Goal: Find specific page/section

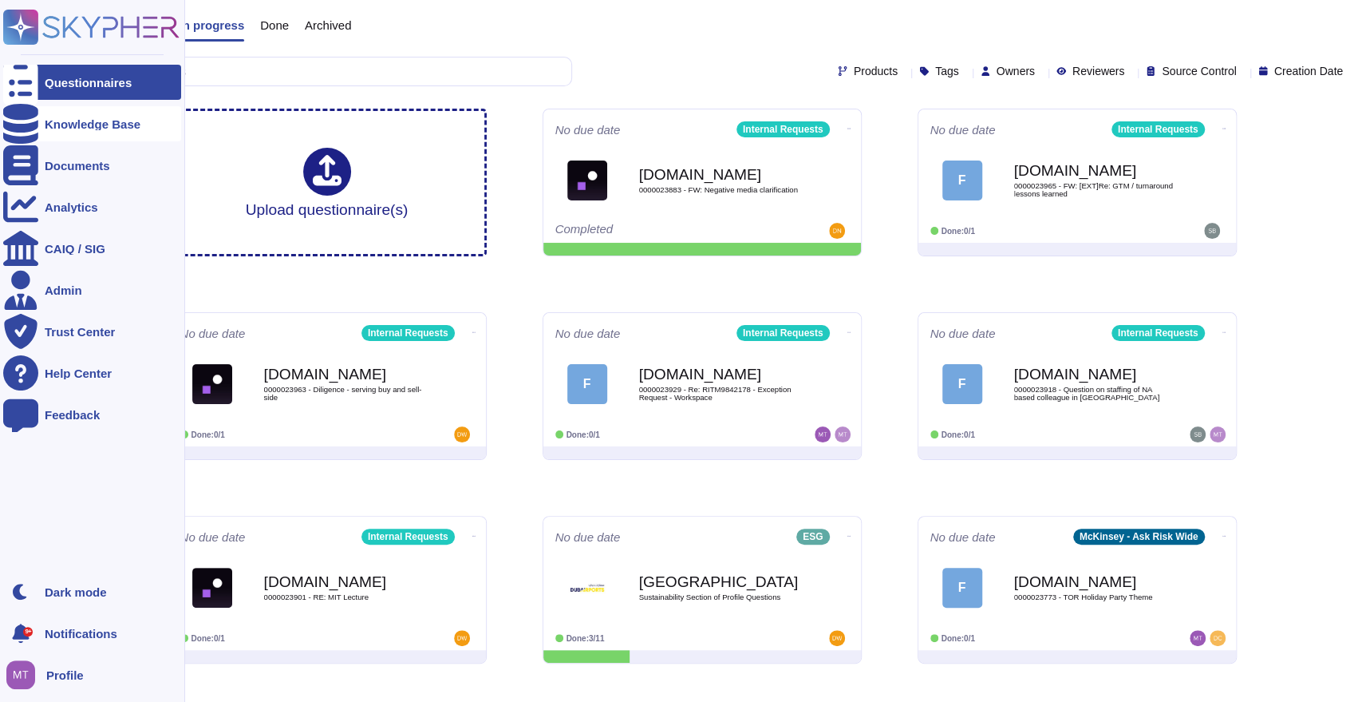
click at [29, 120] on icon at bounding box center [20, 124] width 35 height 40
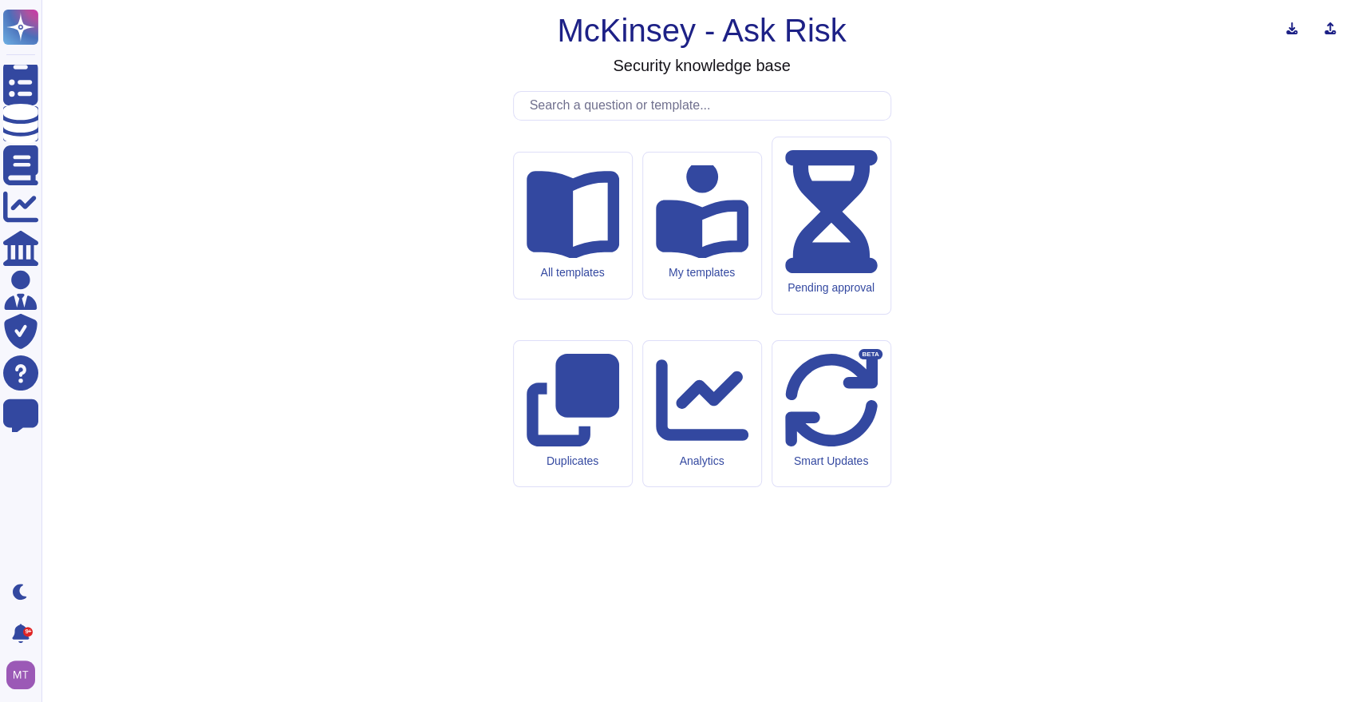
click at [577, 120] on input "text" at bounding box center [706, 106] width 369 height 28
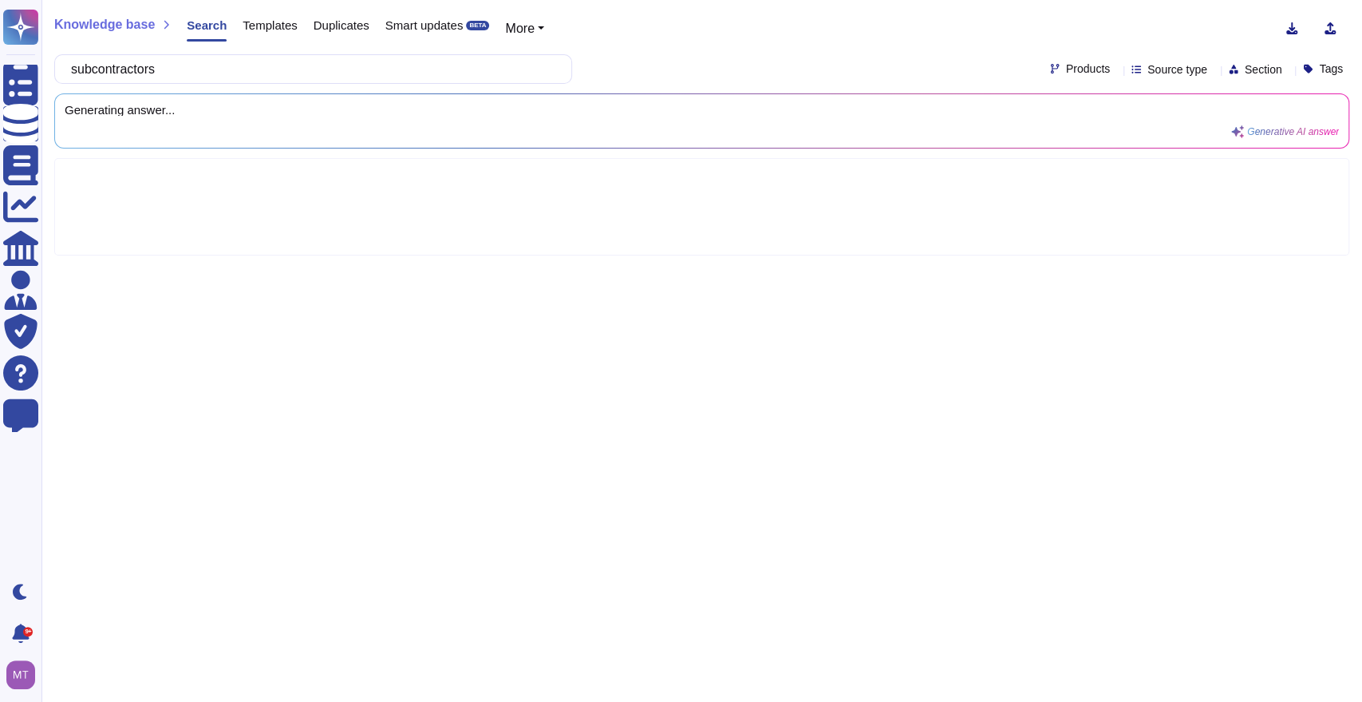
type input "subcontractors"
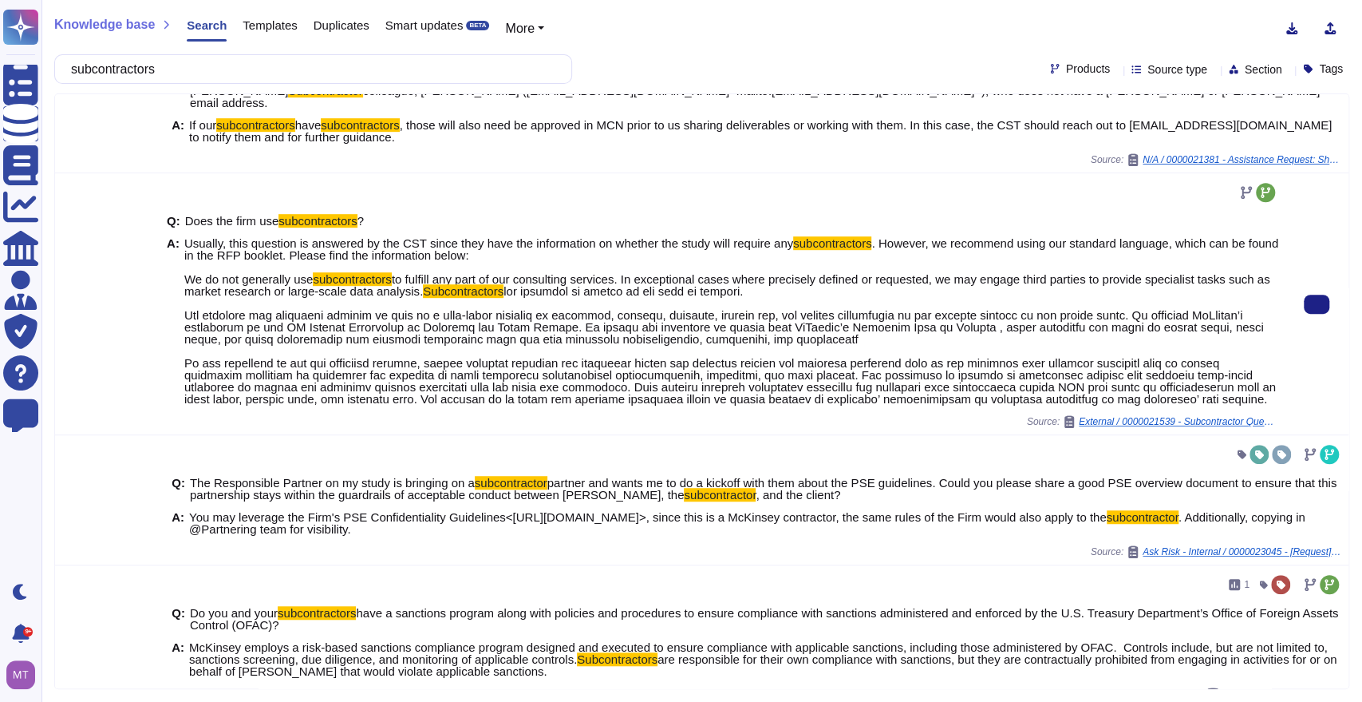
scroll to position [626, 0]
